Goal: Task Accomplishment & Management: Manage account settings

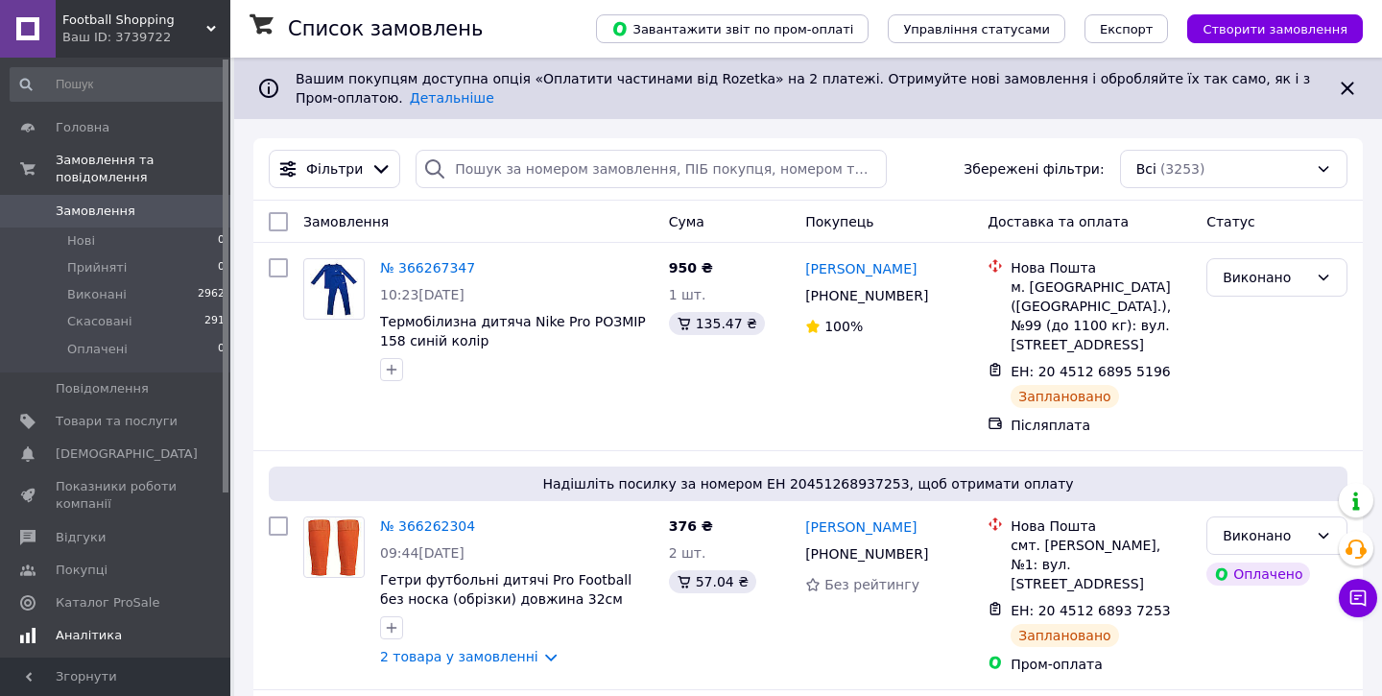
click at [79, 630] on span "Аналітика" at bounding box center [89, 635] width 66 height 17
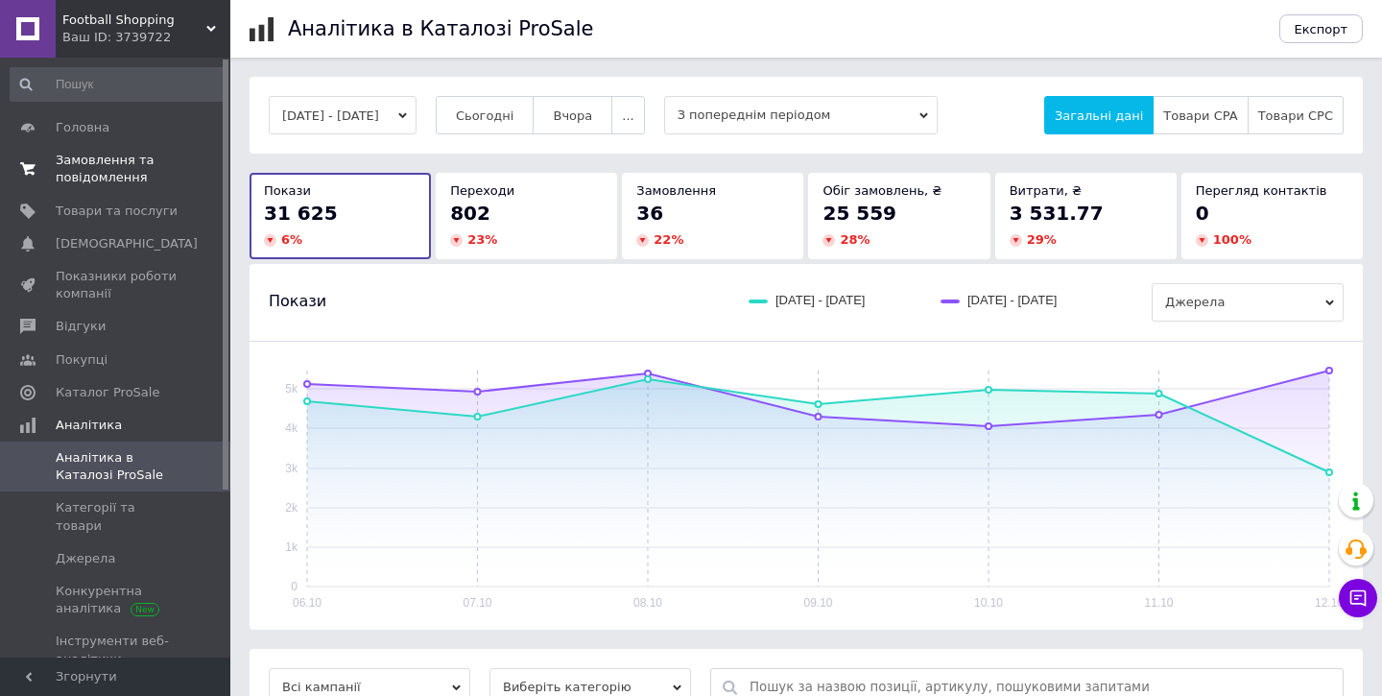
click at [122, 175] on span "Замовлення та повідомлення" at bounding box center [117, 169] width 122 height 35
